Goal: Information Seeking & Learning: Check status

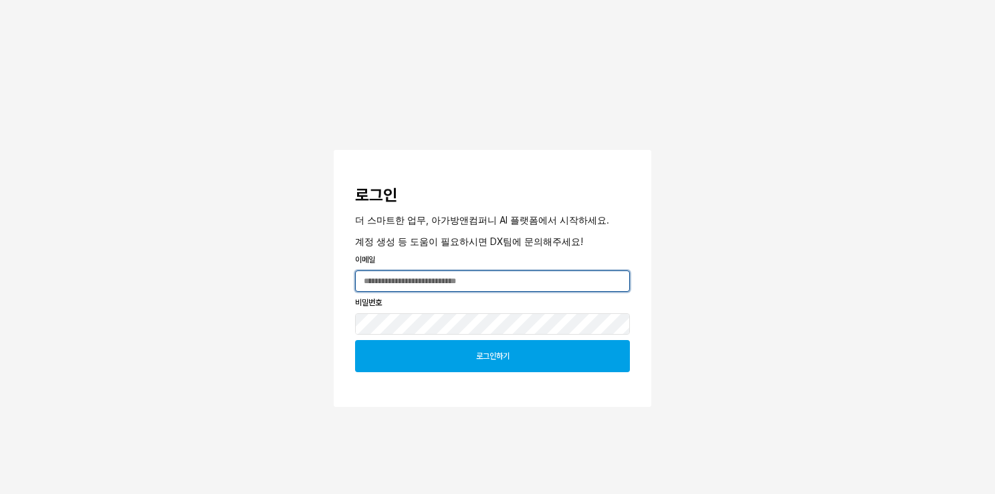
type input "**********"
click at [518, 350] on div "로그인하기" at bounding box center [492, 355] width 263 height 31
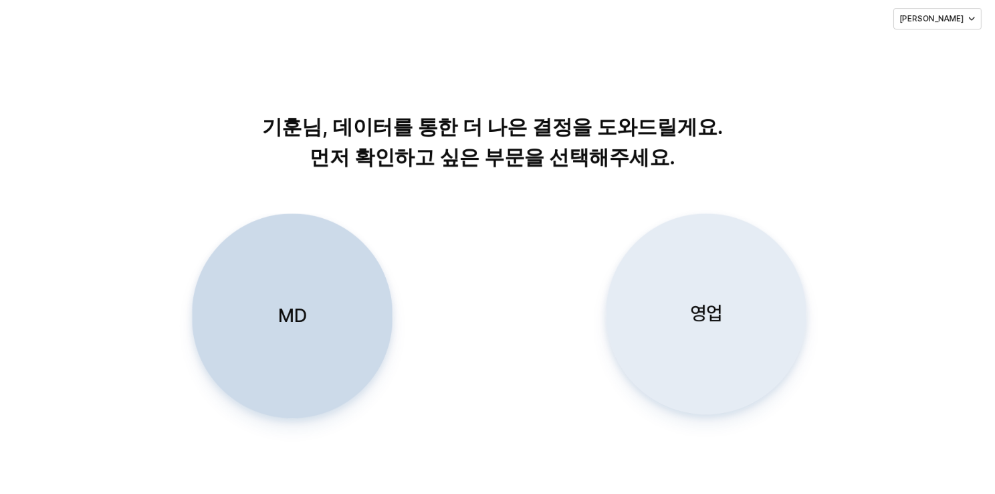
click at [671, 325] on div "영업" at bounding box center [706, 313] width 189 height 199
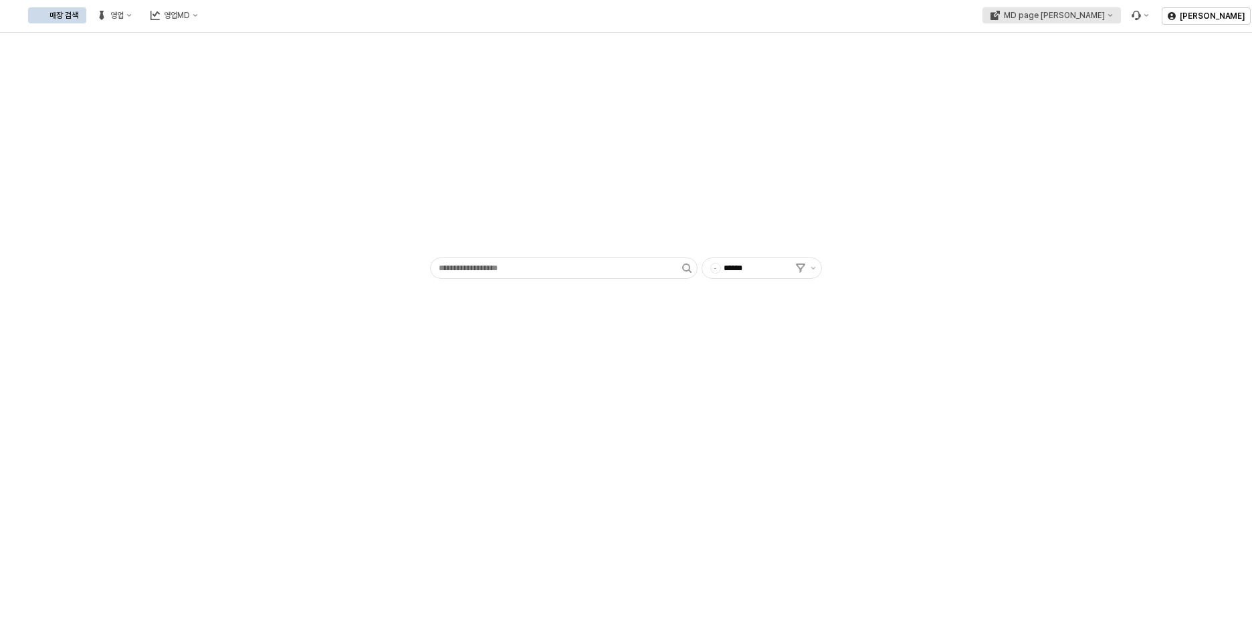
click at [994, 20] on button "MD page [PERSON_NAME]" at bounding box center [1051, 15] width 138 height 16
click at [994, 60] on div "아가방" at bounding box center [1118, 63] width 82 height 11
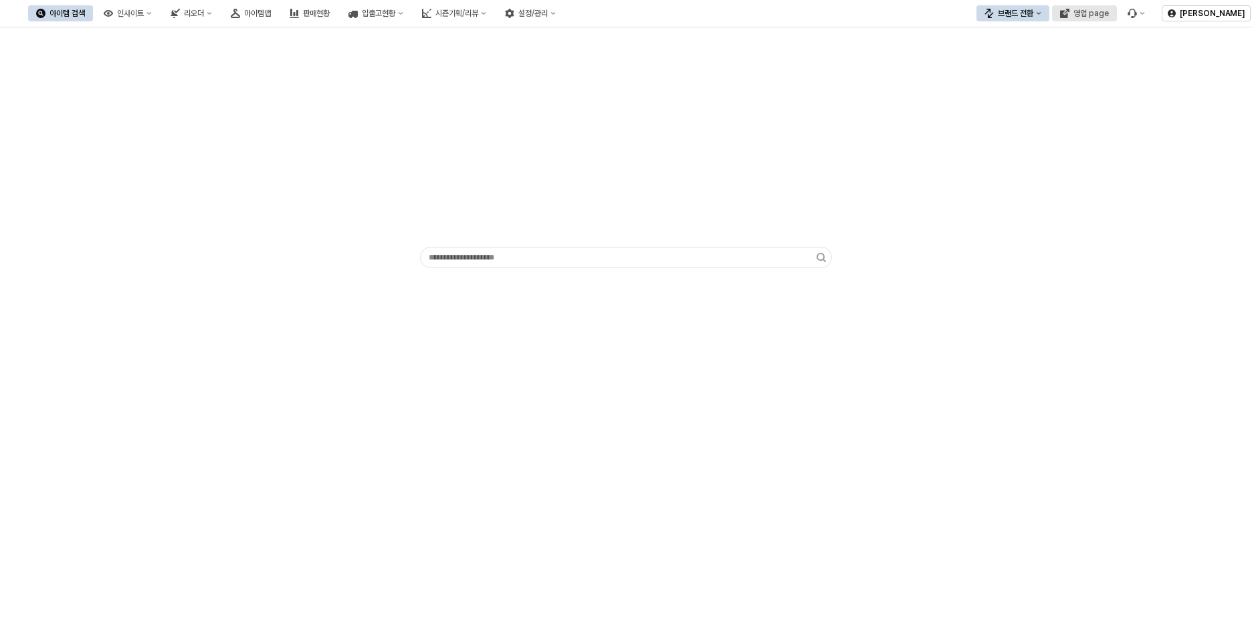
click at [994, 13] on div "영업 page" at bounding box center [1090, 13] width 35 height 9
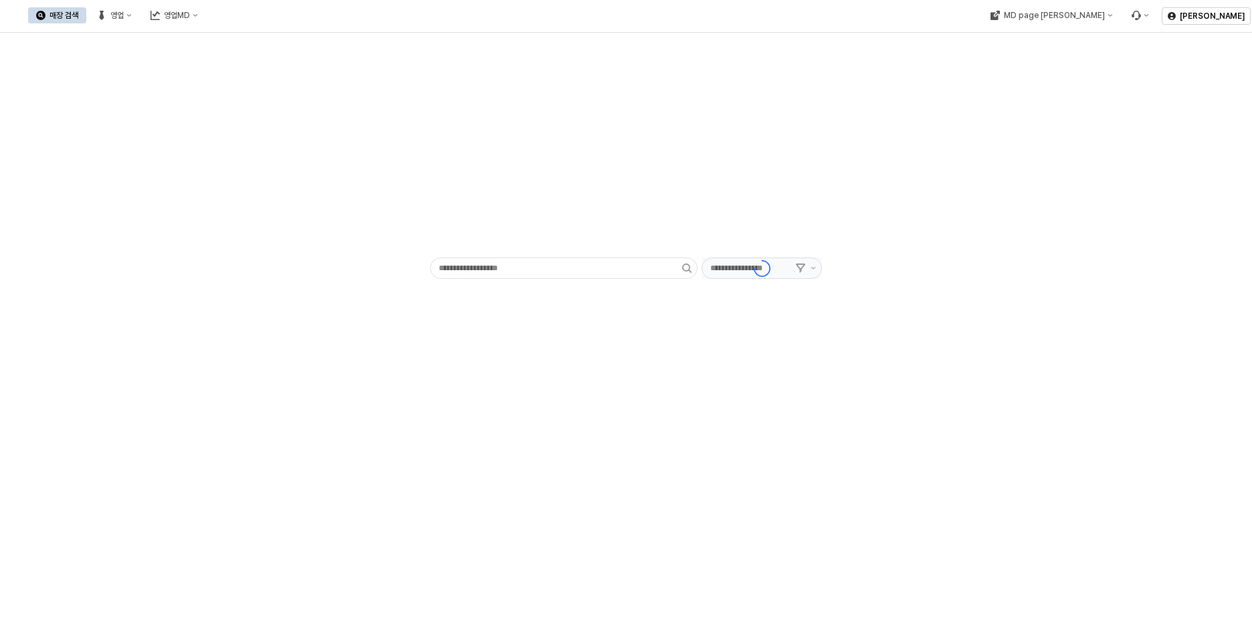
type input "******"
click at [124, 17] on div "영업" at bounding box center [116, 15] width 13 height 9
click at [241, 35] on div "목표매출 달성현황" at bounding box center [263, 40] width 71 height 11
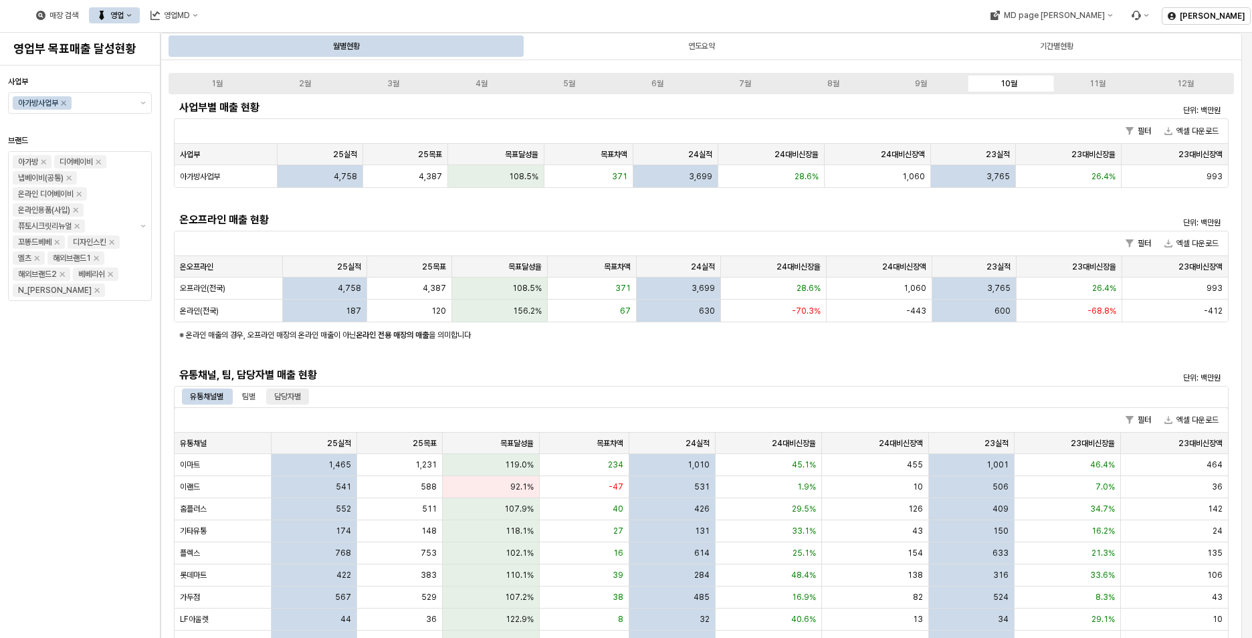
click at [287, 396] on div "담당자별" at bounding box center [287, 397] width 27 height 16
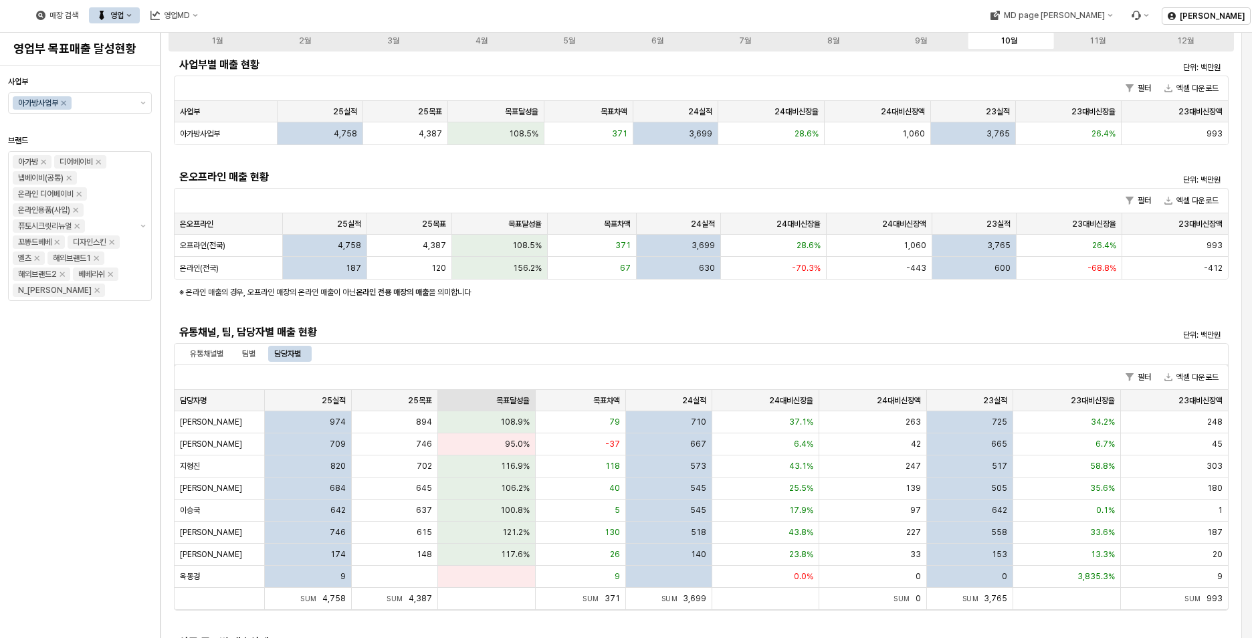
scroll to position [67, 0]
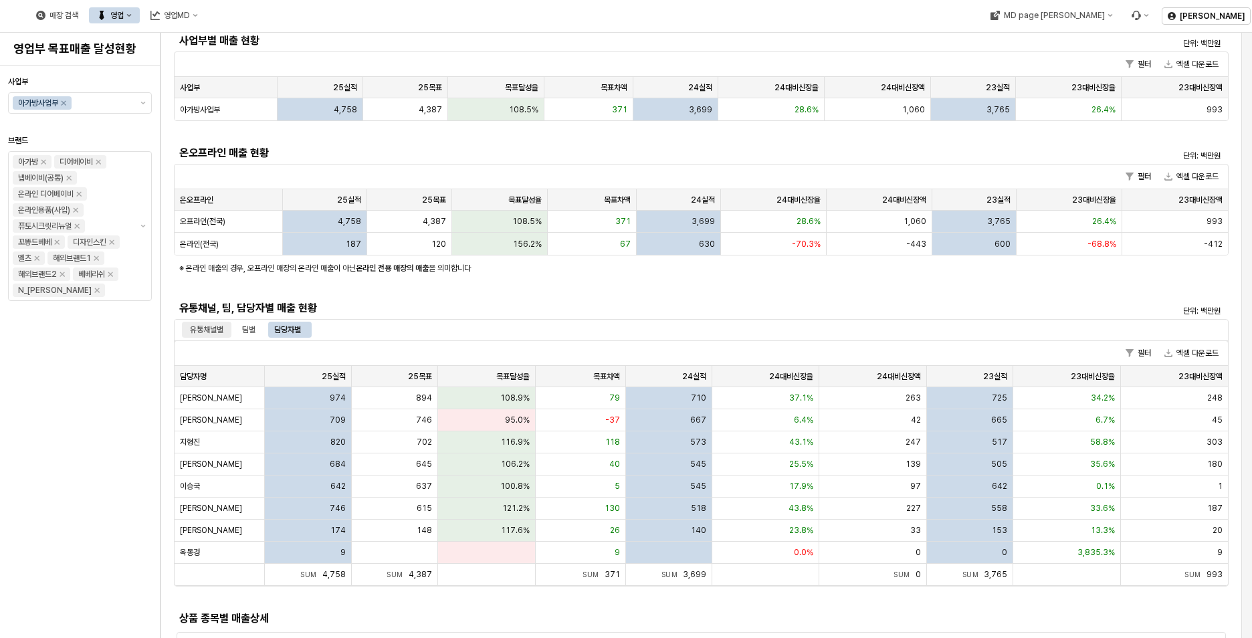
click at [199, 331] on div "유통채널별" at bounding box center [206, 330] width 33 height 16
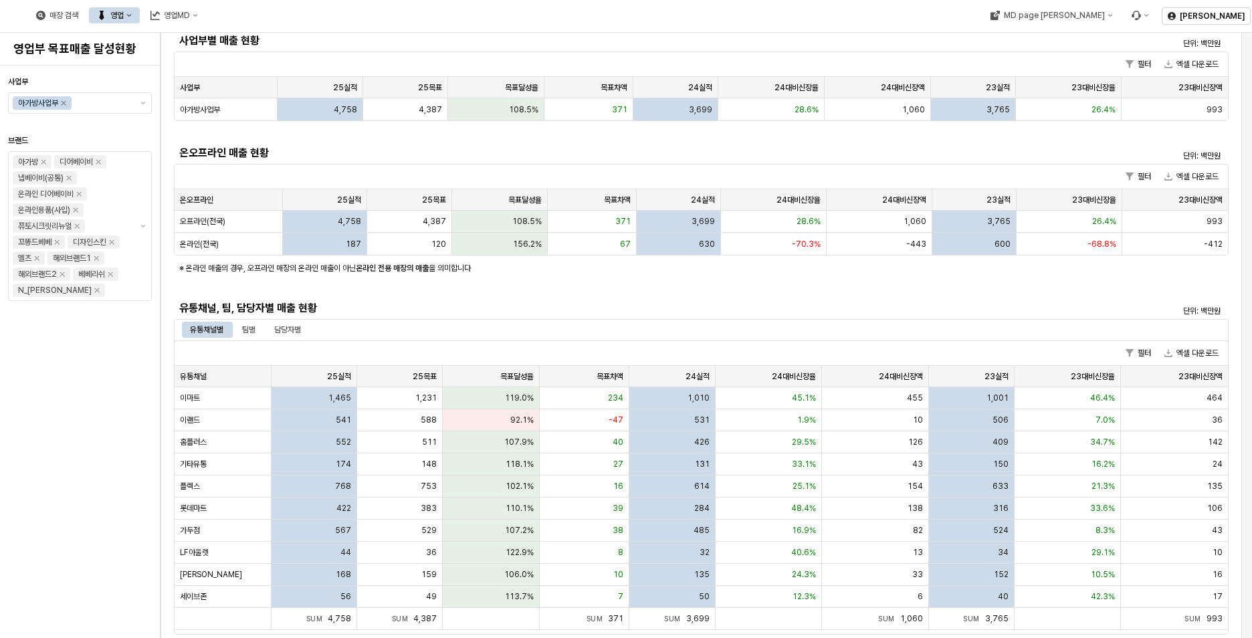
click at [779, 387] on div "45.1%" at bounding box center [769, 398] width 106 height 22
click at [783, 378] on div "24대비신장율 24대비신장율" at bounding box center [769, 376] width 106 height 21
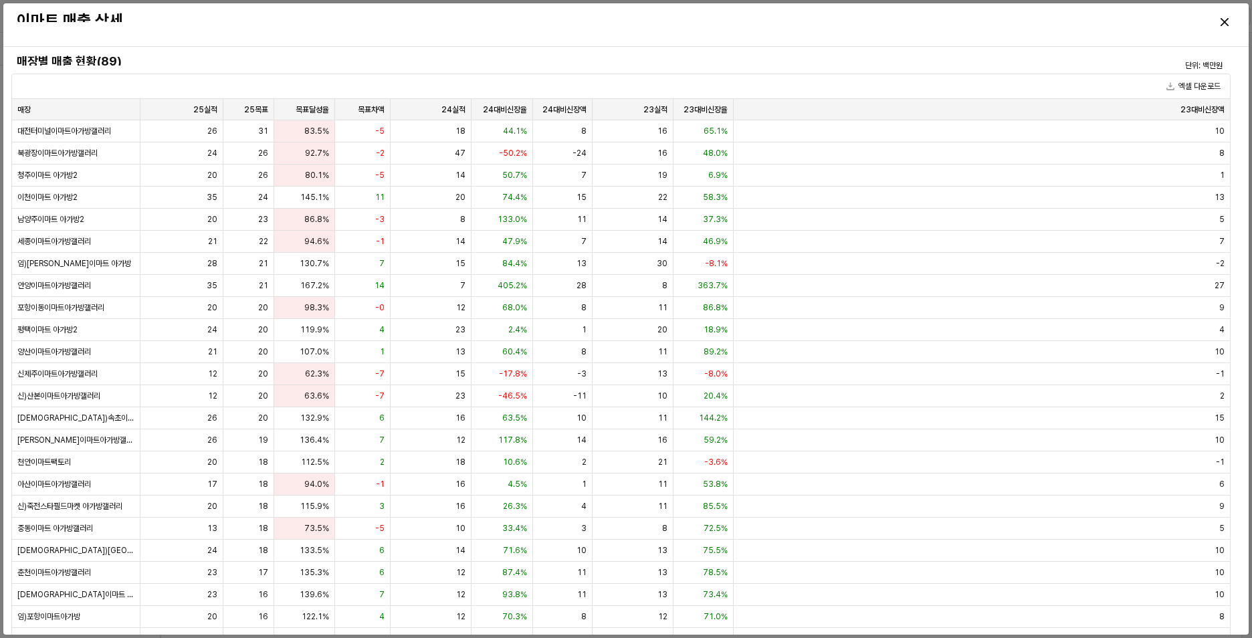
click at [792, 372] on div "-1" at bounding box center [982, 374] width 496 height 22
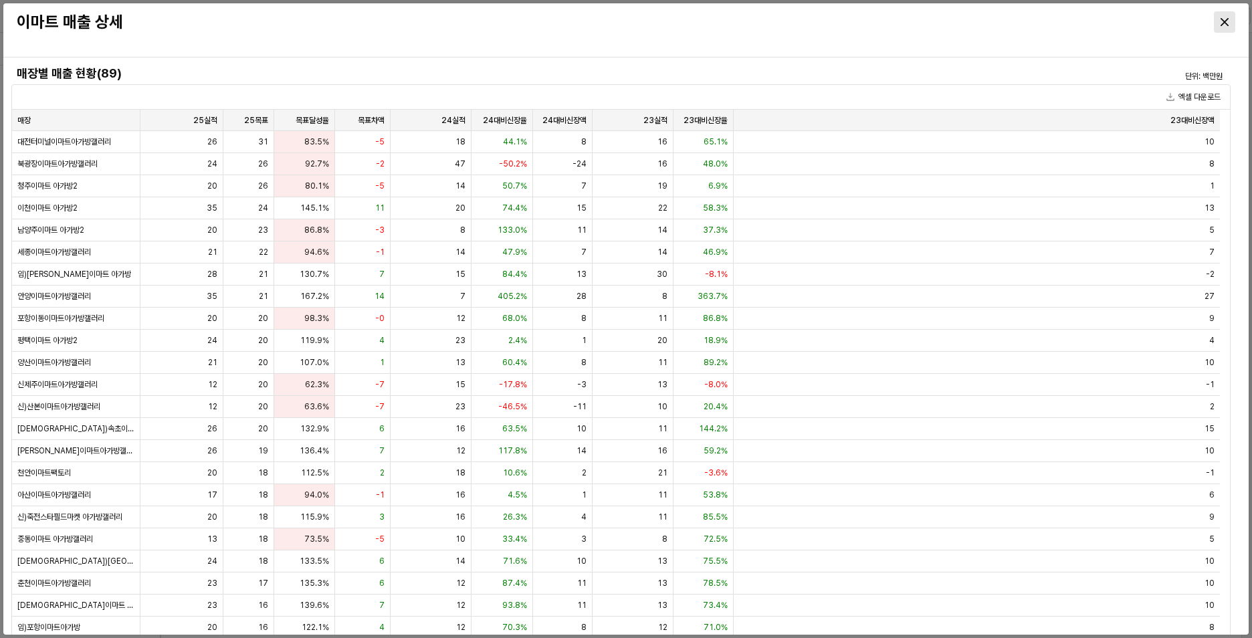
click at [994, 20] on div "Close" at bounding box center [1224, 22] width 20 height 20
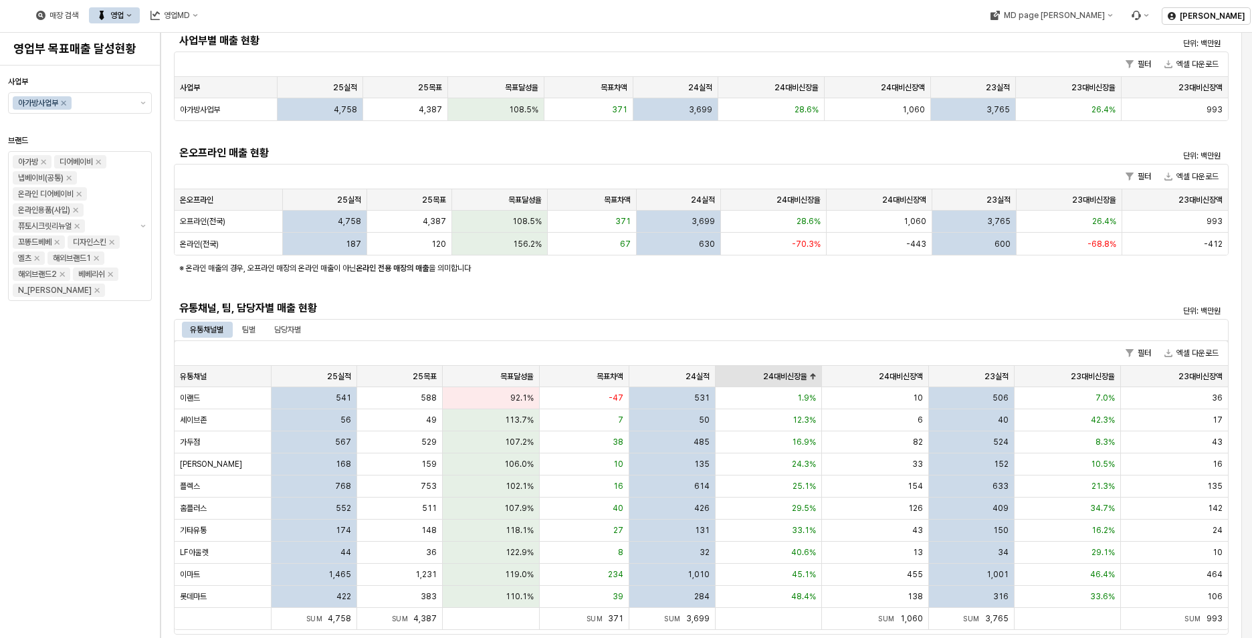
click at [779, 375] on div "24대비신장율 24대비신장율" at bounding box center [769, 376] width 106 height 21
